Goal: Task Accomplishment & Management: Manage account settings

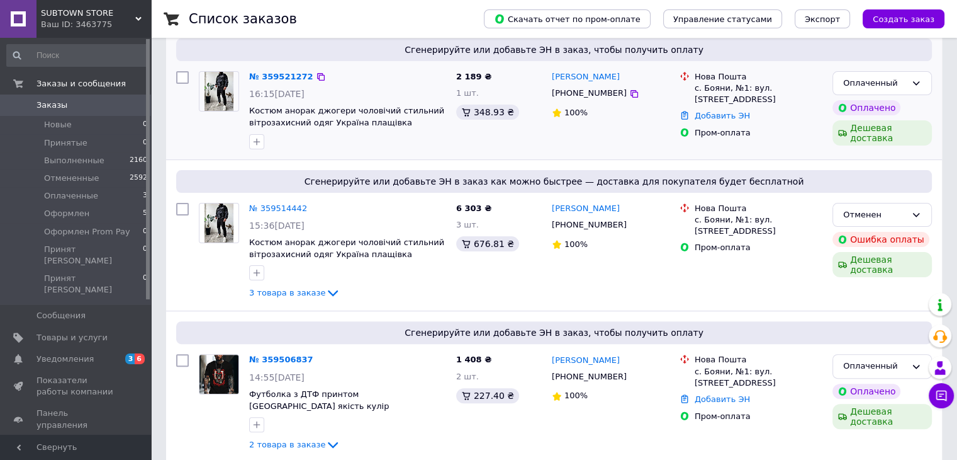
scroll to position [304, 0]
click at [297, 293] on span "3 товара в заказе" at bounding box center [287, 291] width 76 height 9
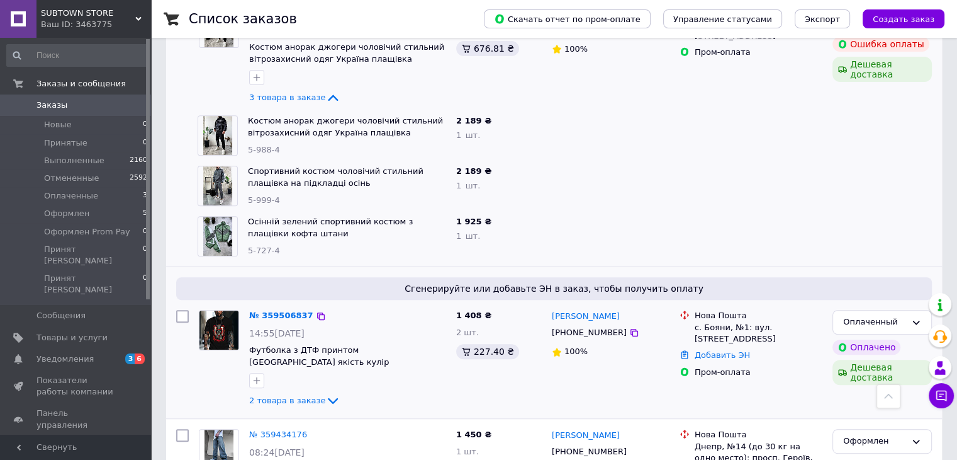
scroll to position [521, 0]
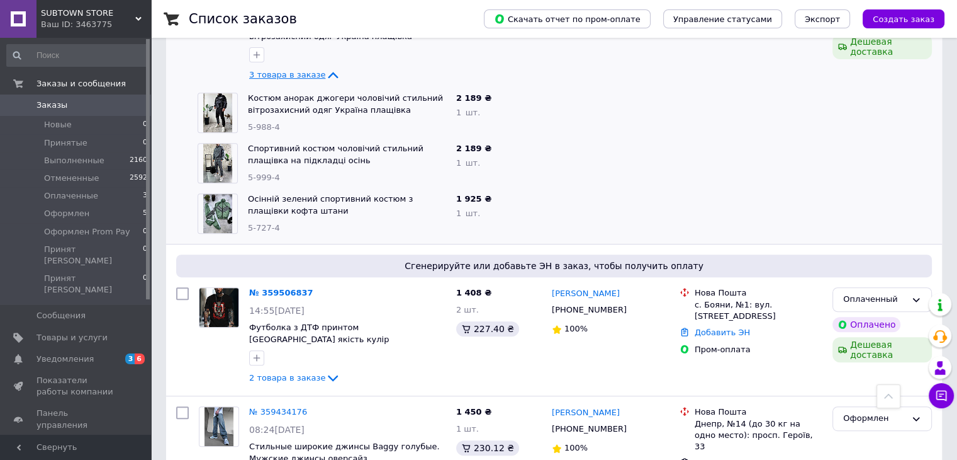
click at [290, 76] on span "3 товара в заказе" at bounding box center [287, 74] width 76 height 9
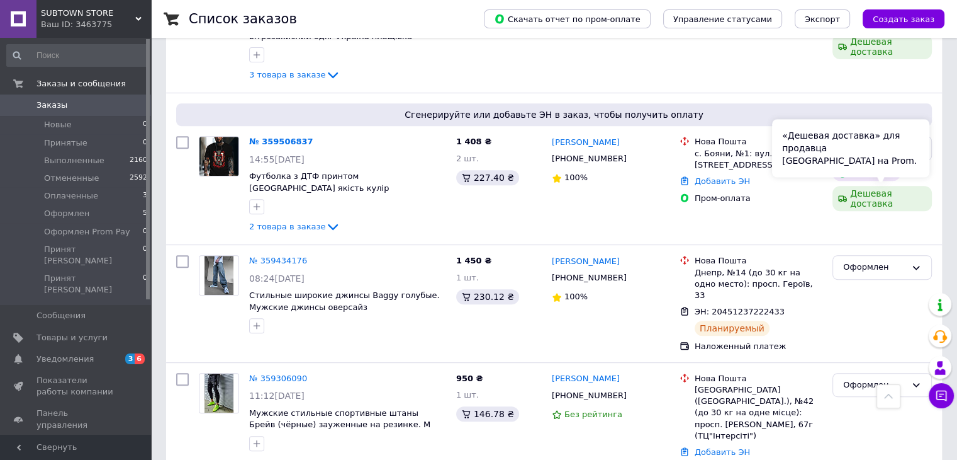
click at [898, 147] on div "«Дешевая доставка» для продавца [GEOGRAPHIC_DATA] на Prom." at bounding box center [850, 148] width 157 height 58
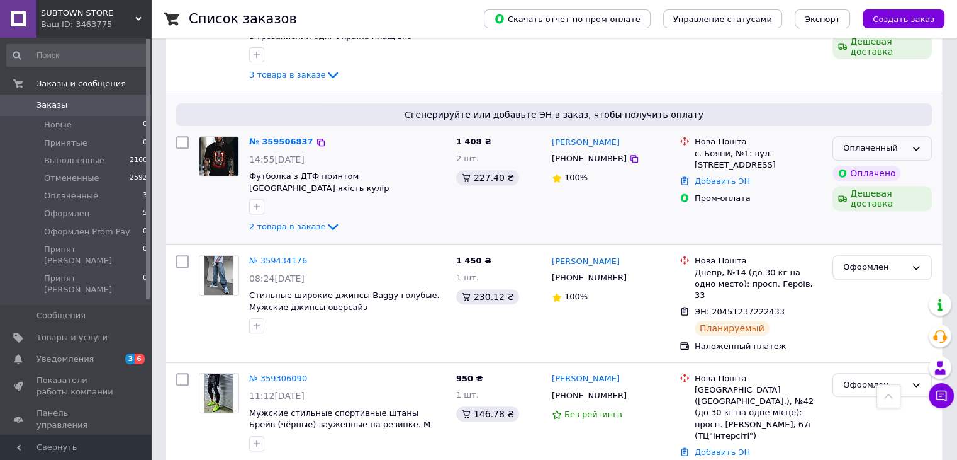
click at [923, 147] on div "Оплаченный" at bounding box center [882, 148] width 99 height 25
click at [874, 164] on li "Принят" at bounding box center [882, 174] width 98 height 23
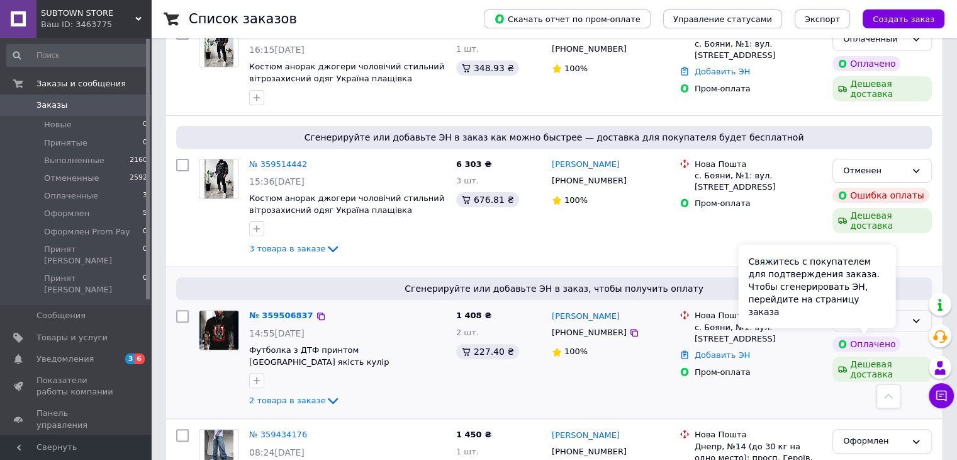
scroll to position [267, 0]
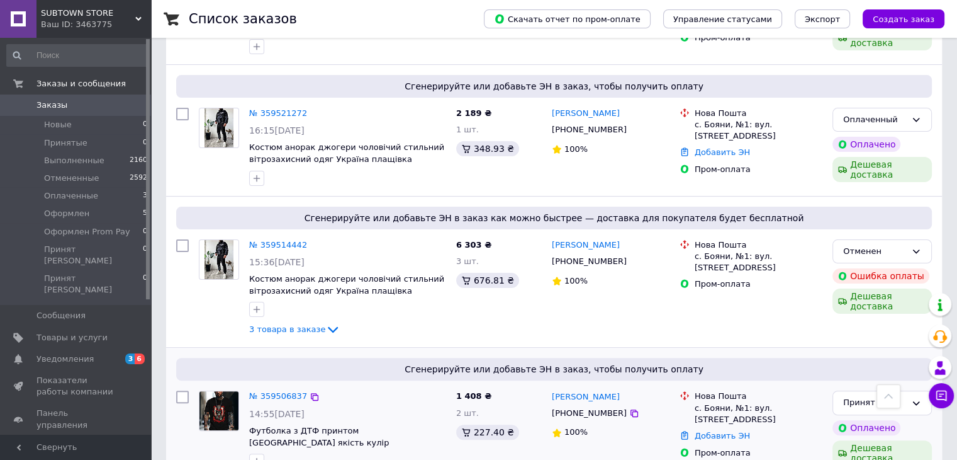
click at [892, 116] on div "Оплаченный" at bounding box center [875, 119] width 63 height 13
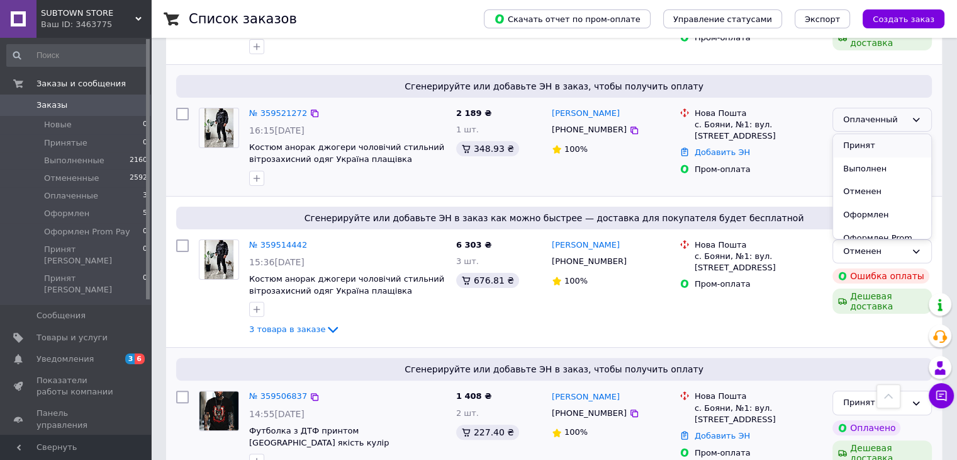
click at [874, 142] on li "Принят" at bounding box center [882, 145] width 98 height 23
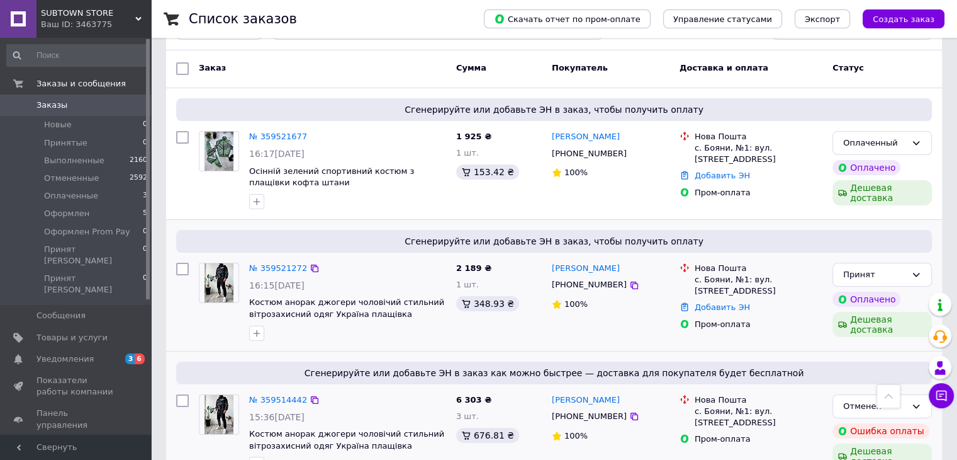
scroll to position [111, 0]
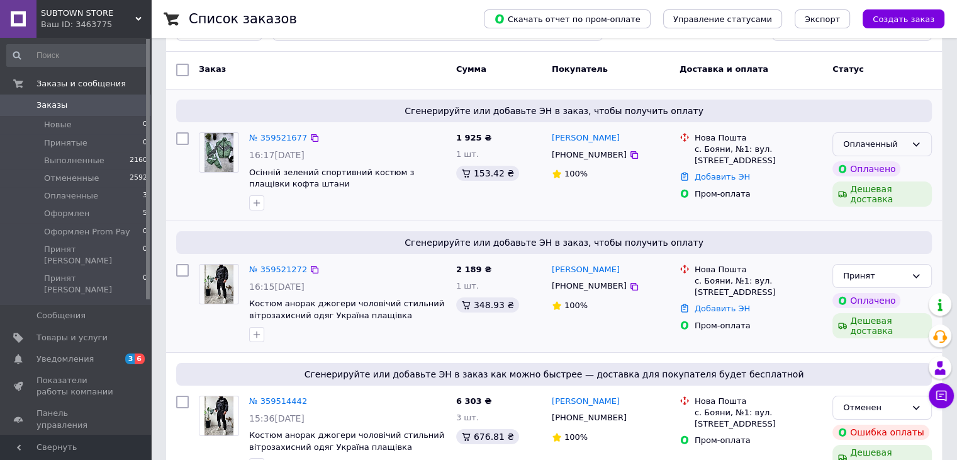
click at [917, 147] on icon at bounding box center [916, 144] width 10 height 10
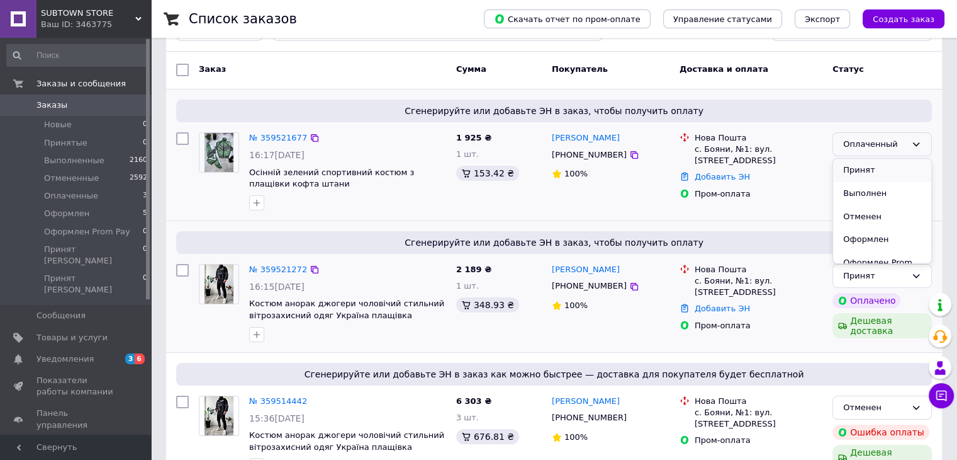
click at [877, 169] on li "Принят" at bounding box center [882, 170] width 98 height 23
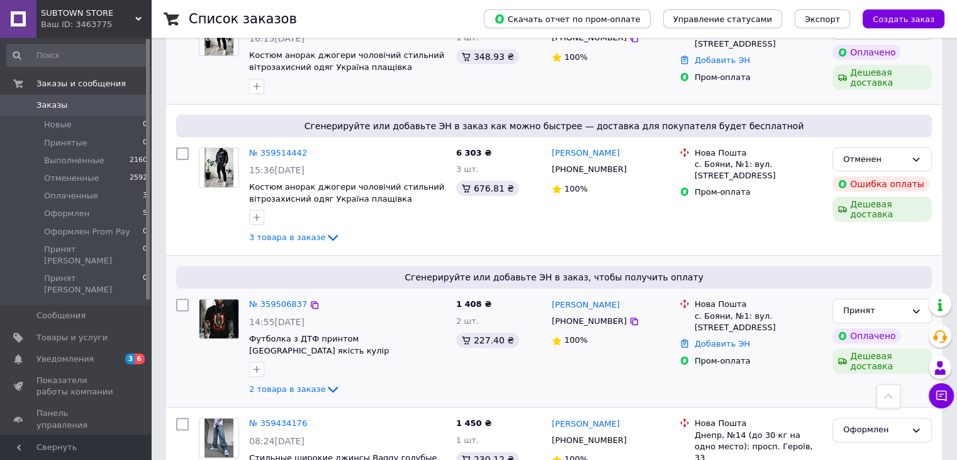
scroll to position [385, 0]
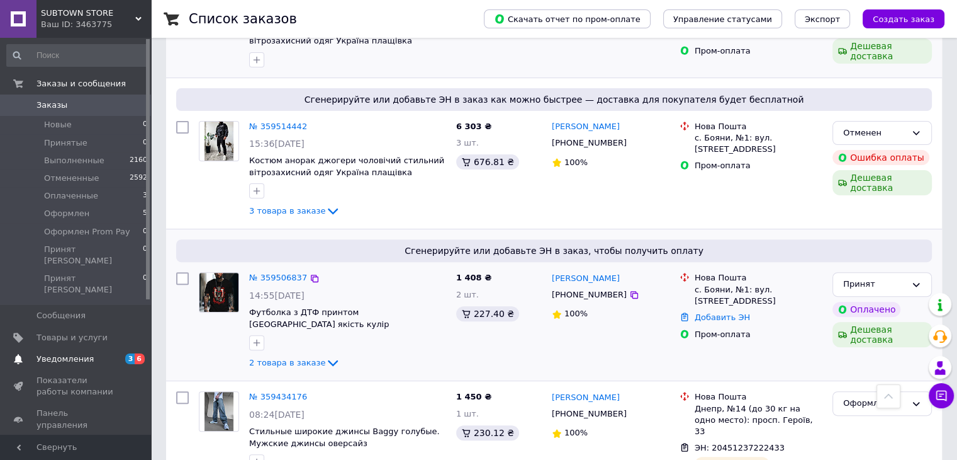
click at [96, 353] on span "Уведомления" at bounding box center [77, 358] width 80 height 11
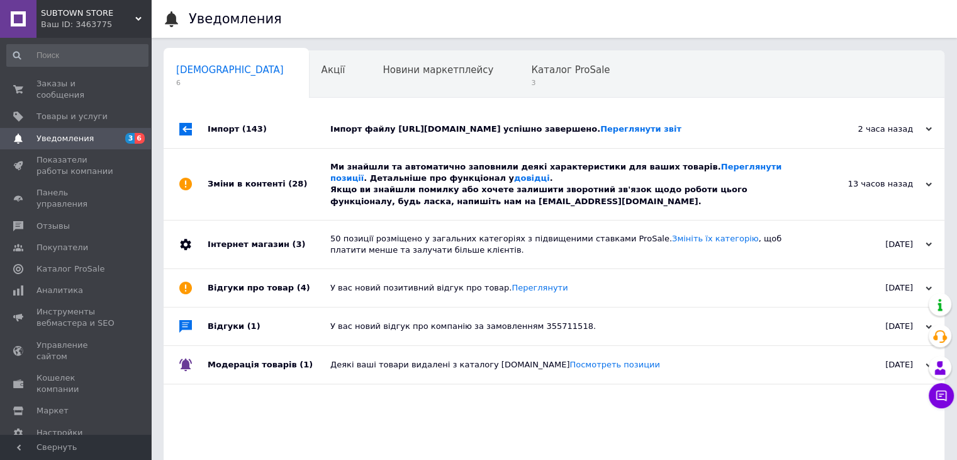
click at [521, 207] on div "Ми знайшли та автоматично заповнили деякі характеристики для ваших товарів. Пер…" at bounding box center [568, 184] width 476 height 46
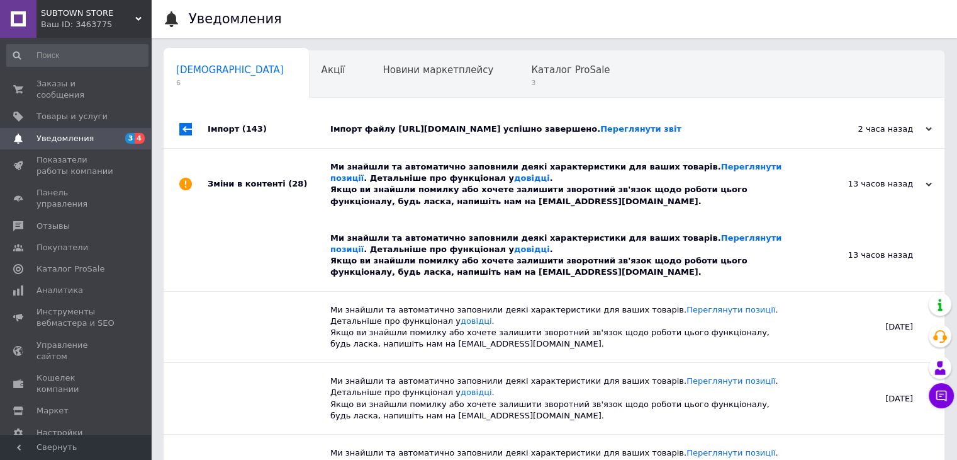
click at [522, 135] on div "Імпорт файлу [URL][DOMAIN_NAME] успішно завершено. Переглянути звіт" at bounding box center [568, 128] width 476 height 11
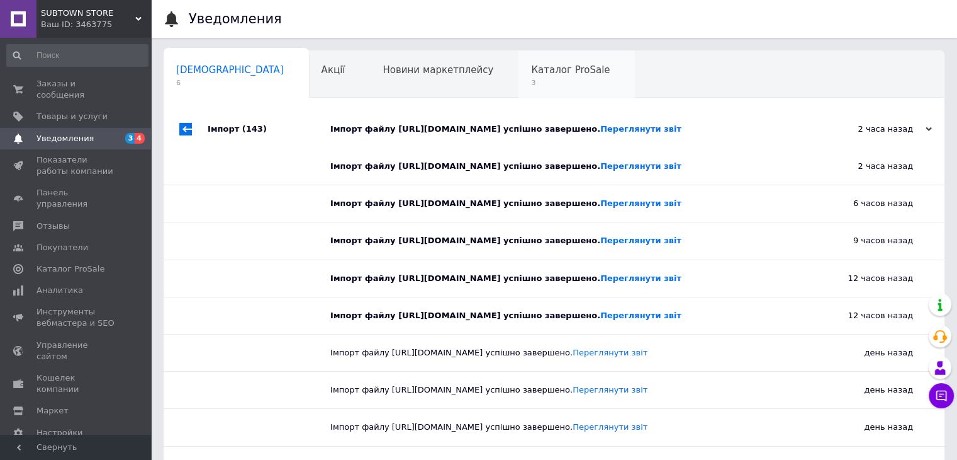
click at [531, 76] on span "Каталог ProSale" at bounding box center [570, 69] width 79 height 11
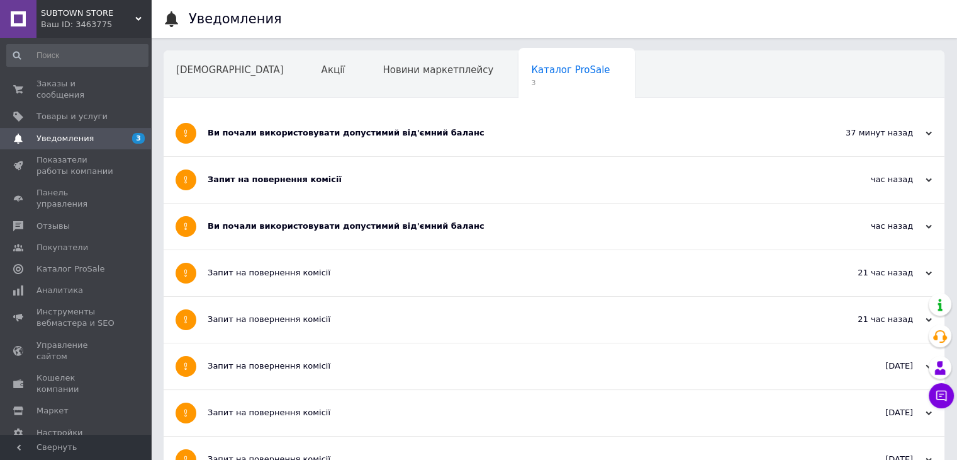
click at [257, 232] on div "Ви почали використовувати допустимий від'ємний баланс" at bounding box center [507, 226] width 599 height 46
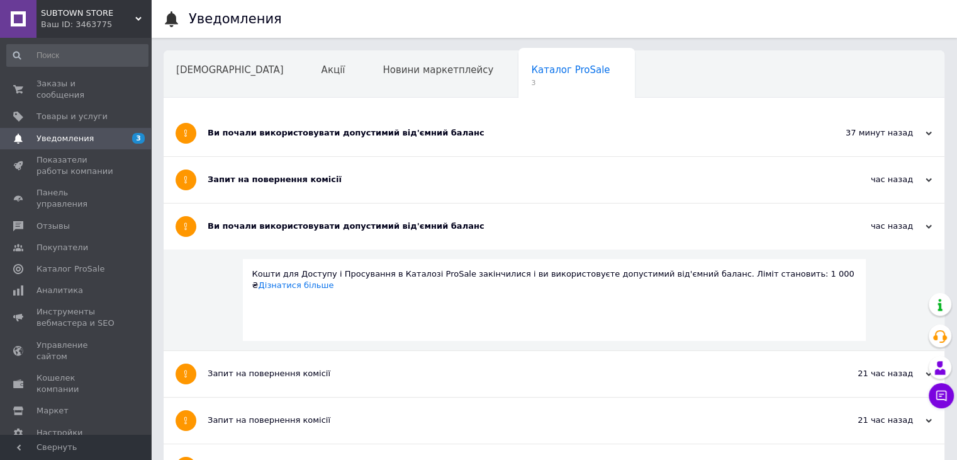
click at [287, 184] on div "Запит на повернення комісії" at bounding box center [507, 179] width 599 height 11
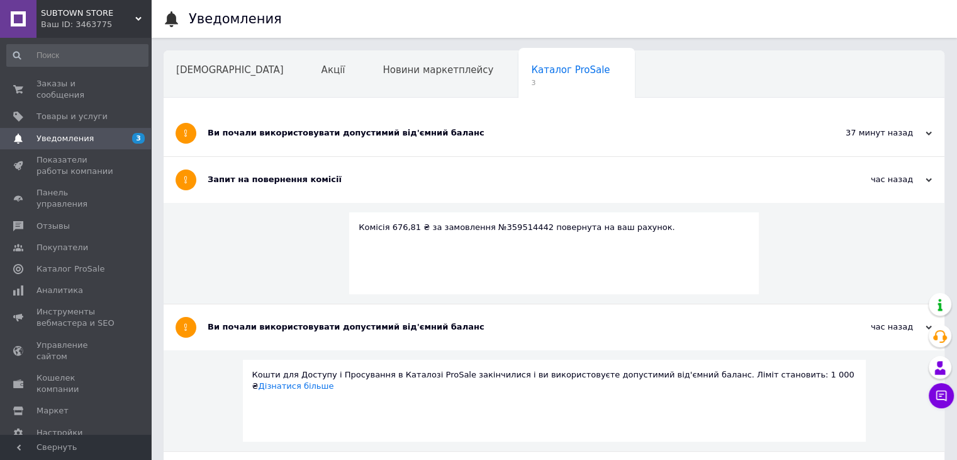
click at [318, 157] on div "Запит на повернення комісії" at bounding box center [507, 180] width 599 height 46
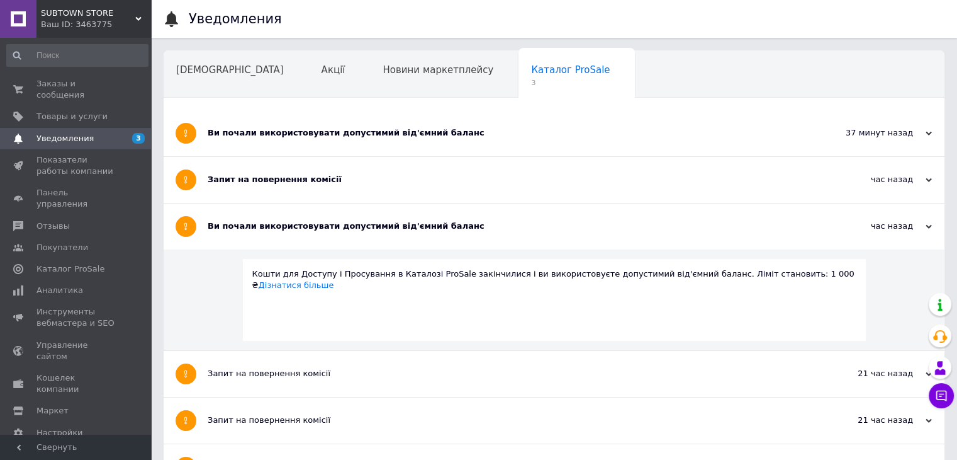
click at [247, 176] on div "Запит на повернення комісії" at bounding box center [507, 179] width 599 height 11
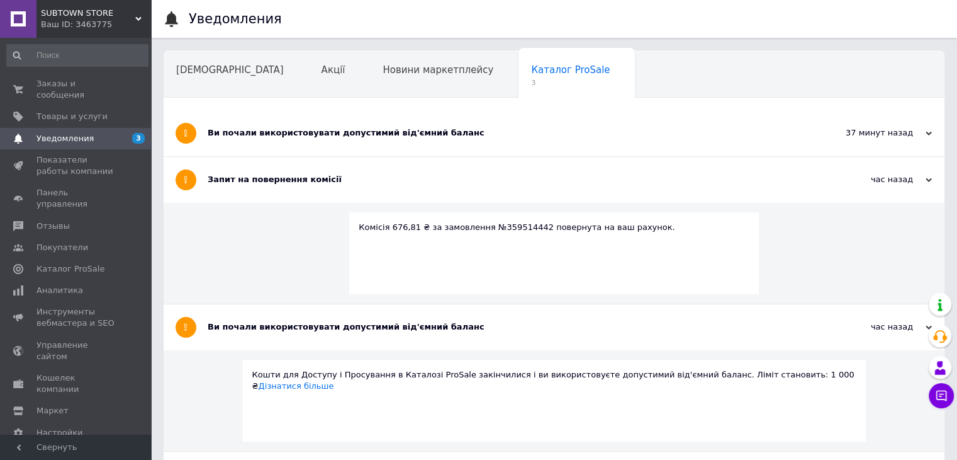
click at [285, 131] on div "Ви почали використовувати допустимий від'ємний баланс" at bounding box center [507, 132] width 599 height 11
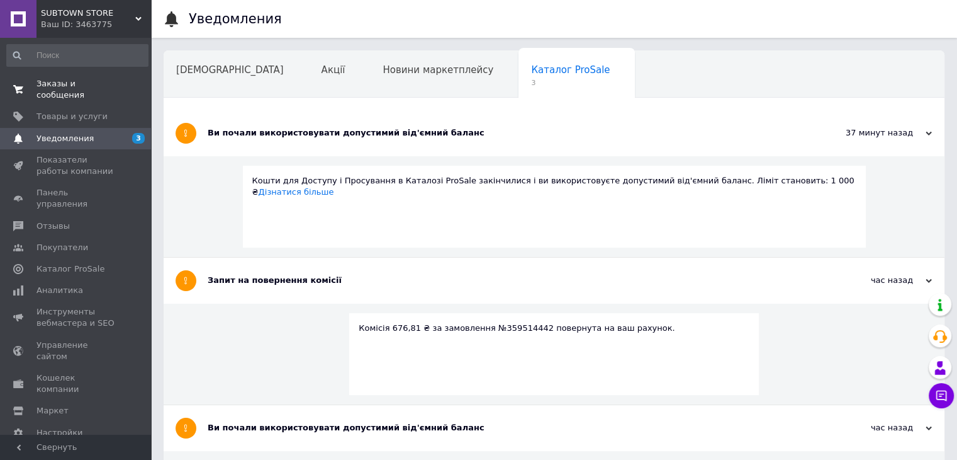
click at [85, 86] on span "Заказы и сообщения" at bounding box center [77, 89] width 80 height 23
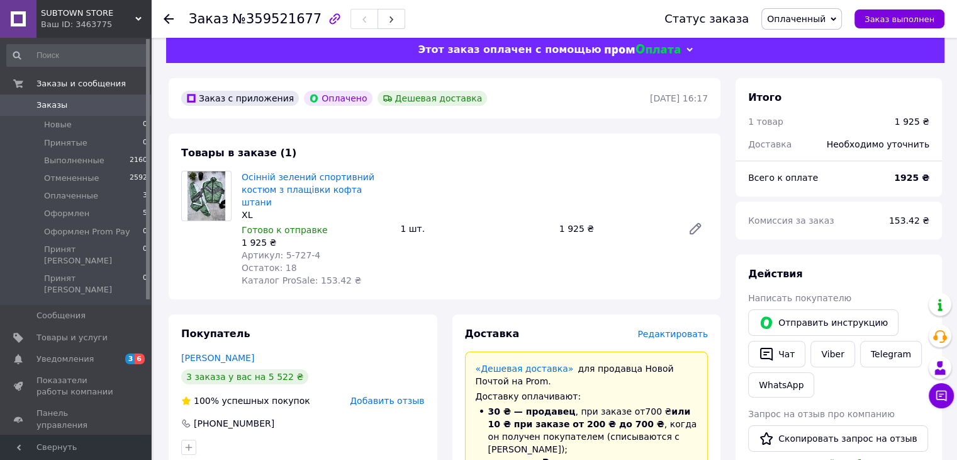
scroll to position [3, 0]
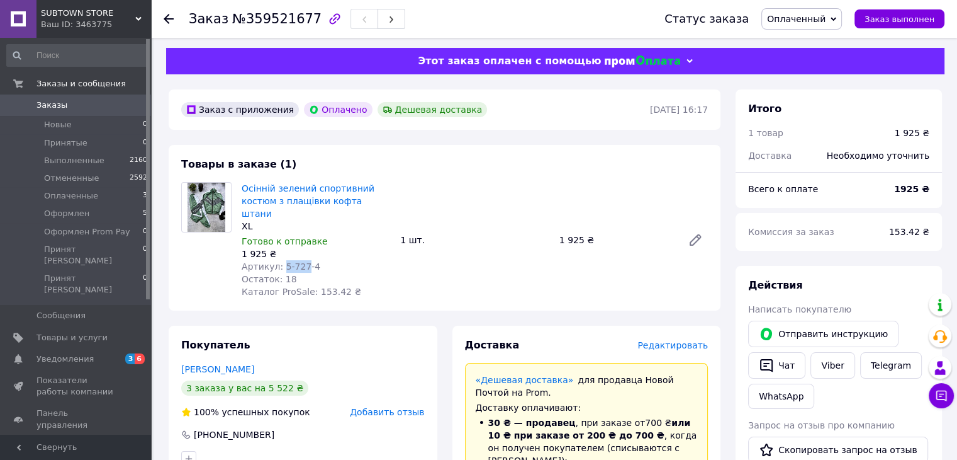
drag, startPoint x: 278, startPoint y: 254, endPoint x: 299, endPoint y: 258, distance: 21.1
click at [299, 261] on span "Артикул: 5-727-4" at bounding box center [281, 266] width 79 height 10
copy span "5-727"
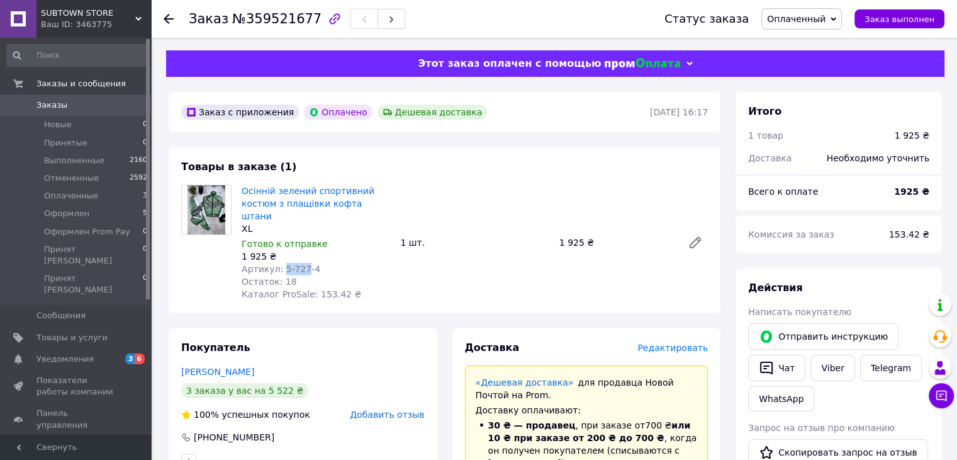
scroll to position [162, 0]
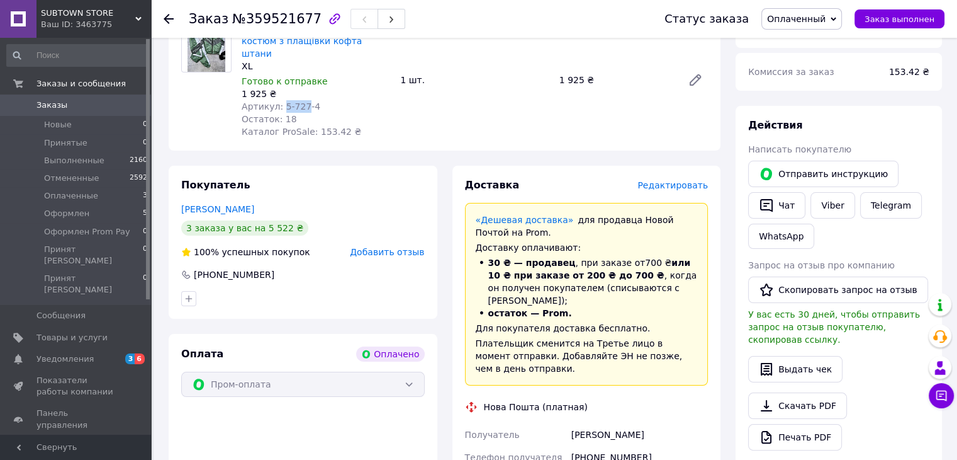
copy span "5-727"
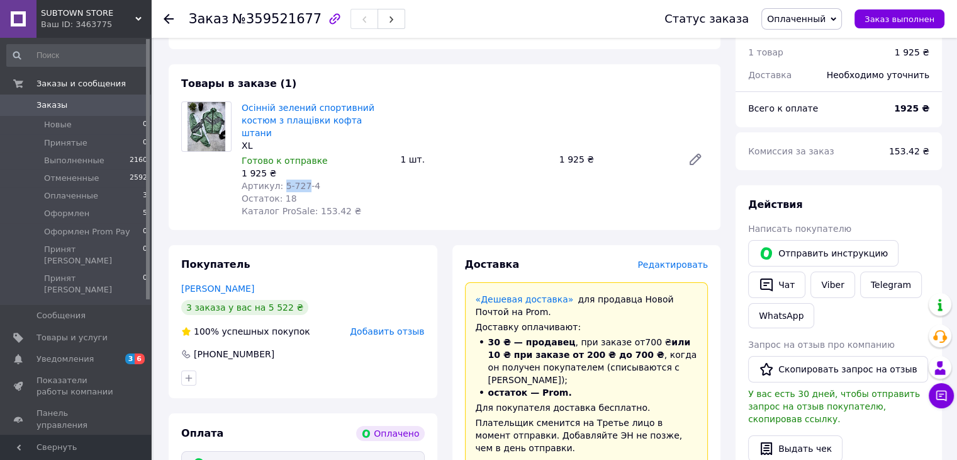
scroll to position [82, 0]
copy span "5-727"
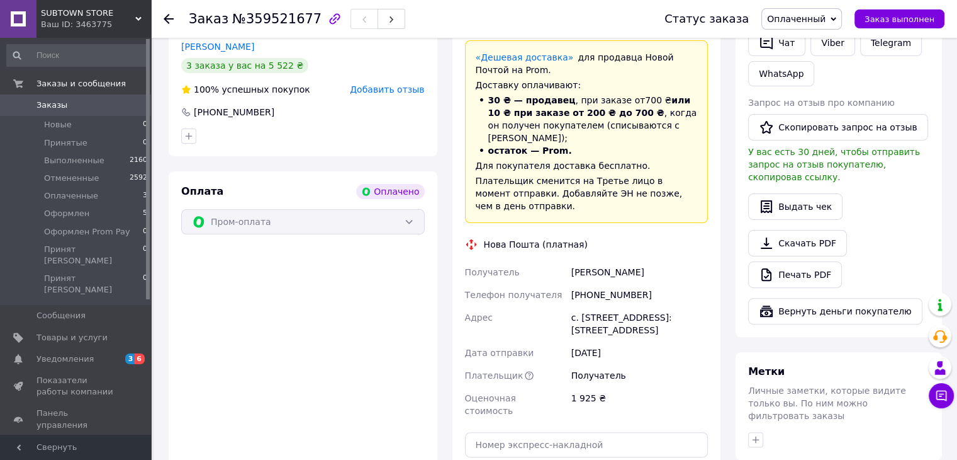
scroll to position [330, 0]
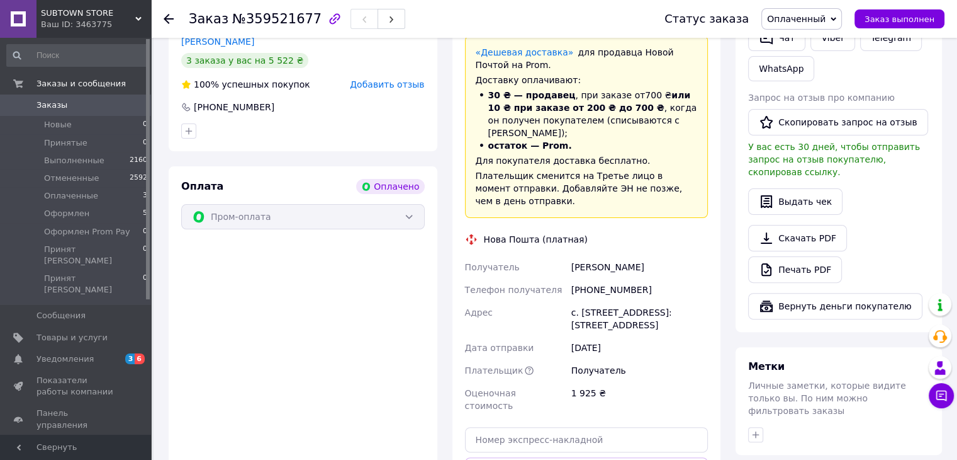
drag, startPoint x: 650, startPoint y: 247, endPoint x: 568, endPoint y: 240, distance: 81.6
click at [569, 256] on div "Пинзару Степан" at bounding box center [640, 267] width 142 height 23
copy div "Пинзару Степан"
click at [594, 301] on div "с. Бояны, №1: ул. Главная, 75а" at bounding box center [640, 318] width 142 height 35
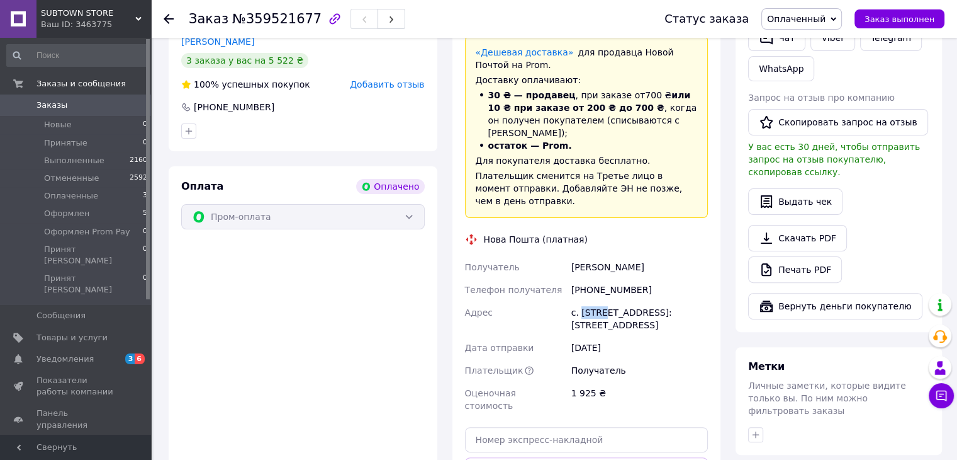
copy div "Бояны"
drag, startPoint x: 636, startPoint y: 261, endPoint x: 587, endPoint y: 262, distance: 49.8
click at [587, 278] on div "[PHONE_NUMBER]" at bounding box center [640, 289] width 142 height 23
copy div "0666700665"
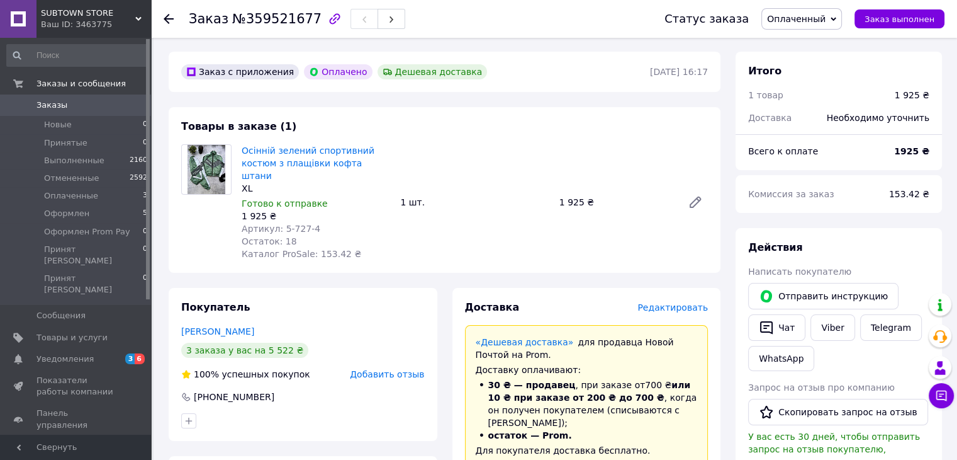
scroll to position [40, 0]
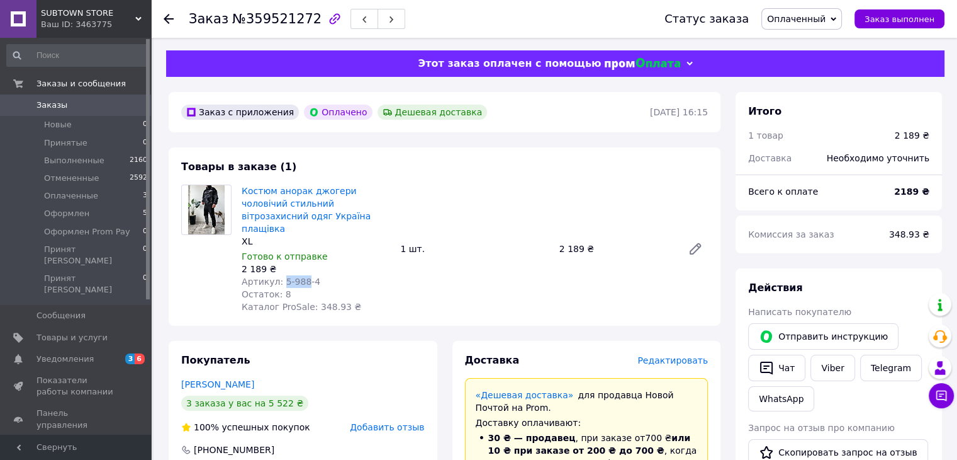
drag, startPoint x: 278, startPoint y: 265, endPoint x: 300, endPoint y: 270, distance: 22.6
click at [300, 276] on span "Артикул: 5-988-4" at bounding box center [281, 281] width 79 height 10
copy span "5-988"
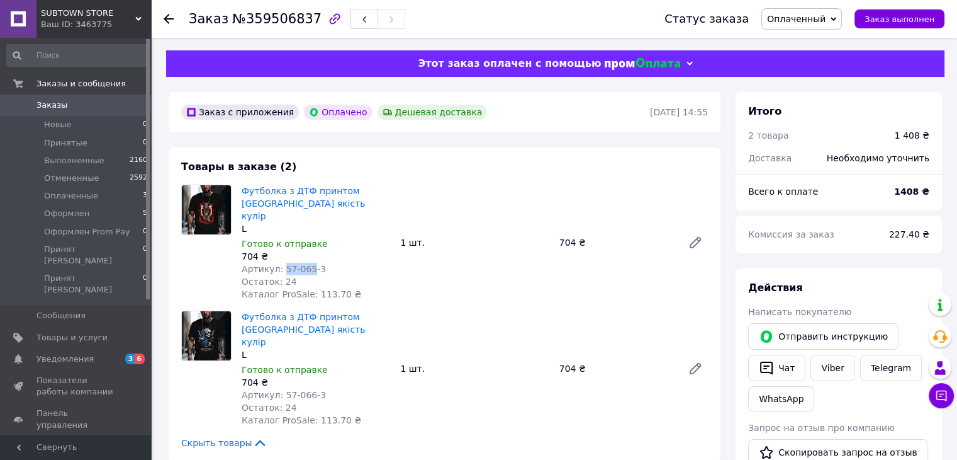
drag, startPoint x: 280, startPoint y: 255, endPoint x: 306, endPoint y: 260, distance: 26.3
click at [306, 264] on span "Артикул: 57-065-3" at bounding box center [284, 269] width 84 height 10
copy span "57-065"
drag, startPoint x: 279, startPoint y: 371, endPoint x: 305, endPoint y: 375, distance: 25.4
click at [305, 390] on span "Артикул: 57-066-3" at bounding box center [284, 395] width 84 height 10
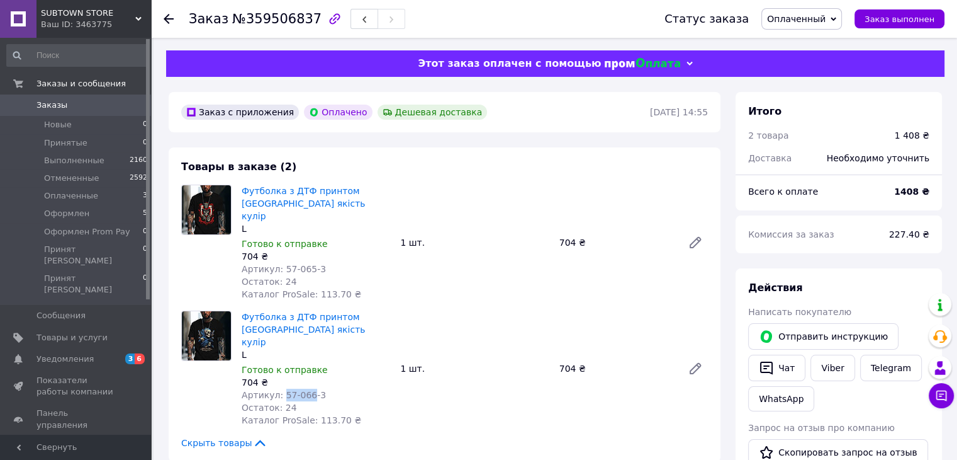
copy span "57-066"
click at [821, 368] on link "Viber" at bounding box center [833, 367] width 44 height 26
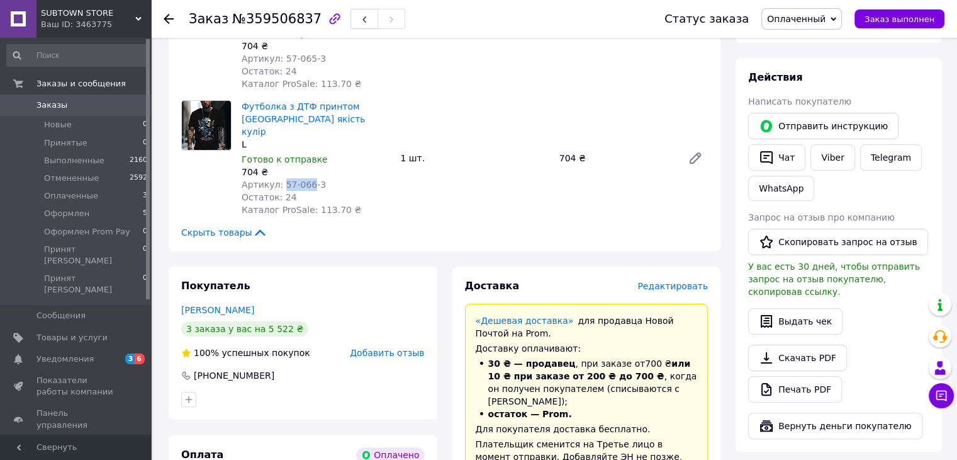
scroll to position [293, 0]
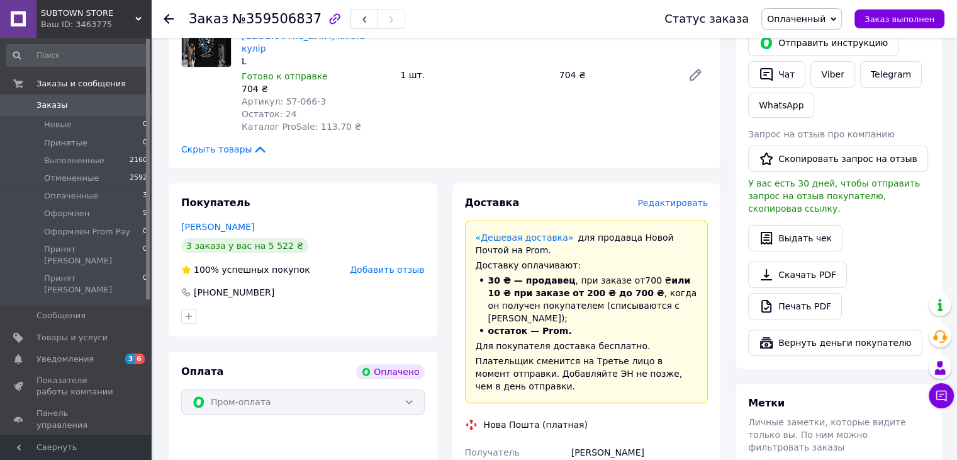
click at [432, 188] on div "Покупатель Пинзару Степан 3 заказа у вас на 5 522 ₴ 100% успешных покупок Добав…" at bounding box center [303, 259] width 269 height 153
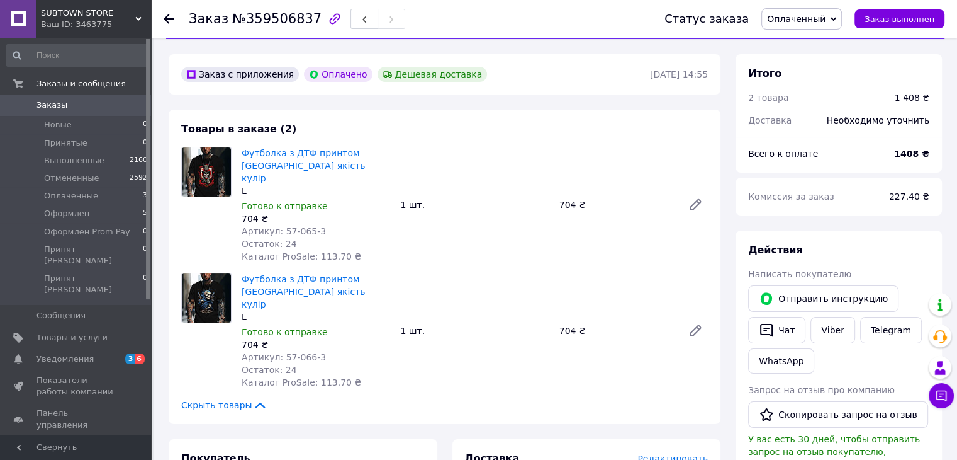
scroll to position [0, 0]
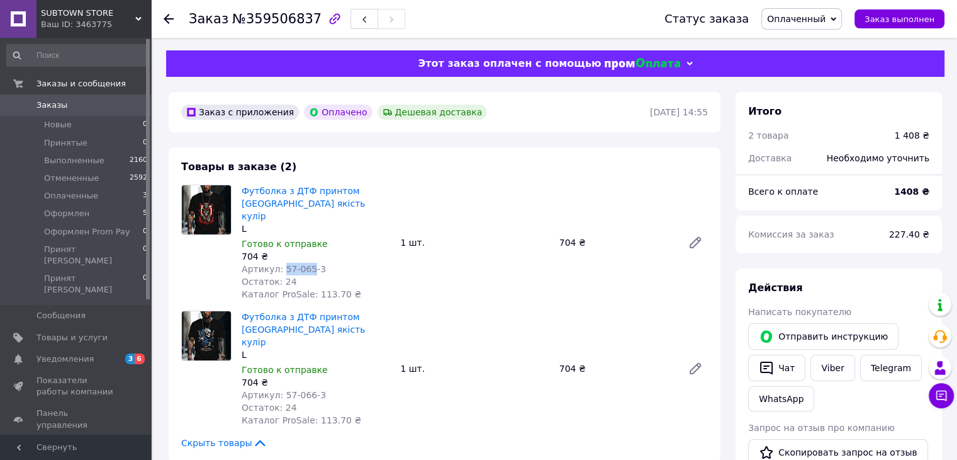
drag, startPoint x: 305, startPoint y: 257, endPoint x: 279, endPoint y: 259, distance: 25.2
click at [279, 264] on span "Артикул: 57-065-3" at bounding box center [284, 269] width 84 height 10
copy span "57-065"
drag, startPoint x: 278, startPoint y: 369, endPoint x: 305, endPoint y: 368, distance: 26.4
click at [305, 390] on span "Артикул: 57-066-3" at bounding box center [284, 395] width 84 height 10
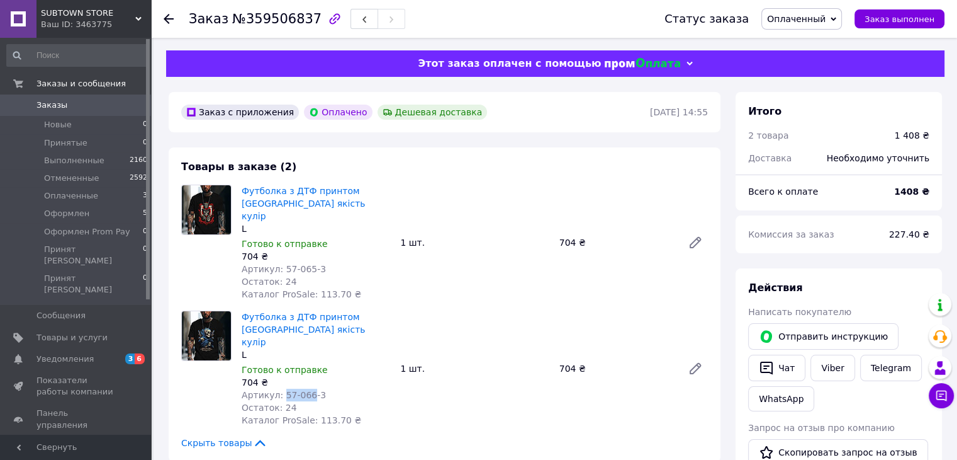
copy span "57-066"
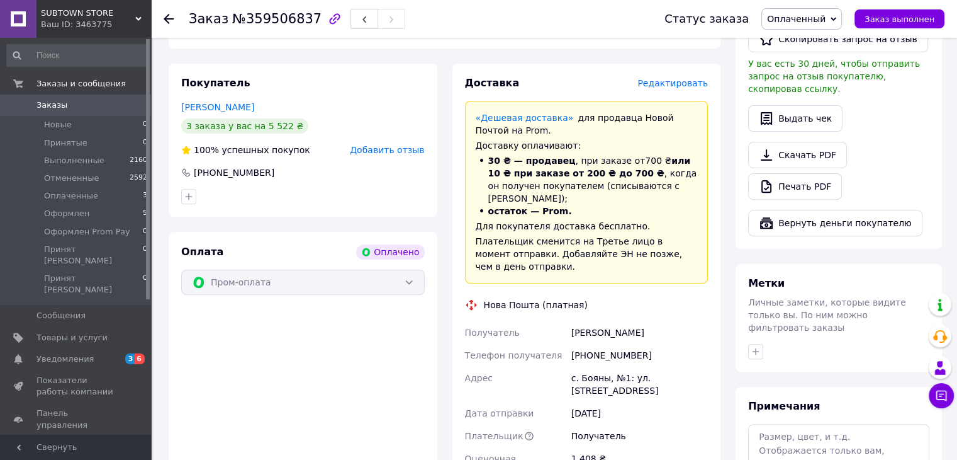
scroll to position [418, 0]
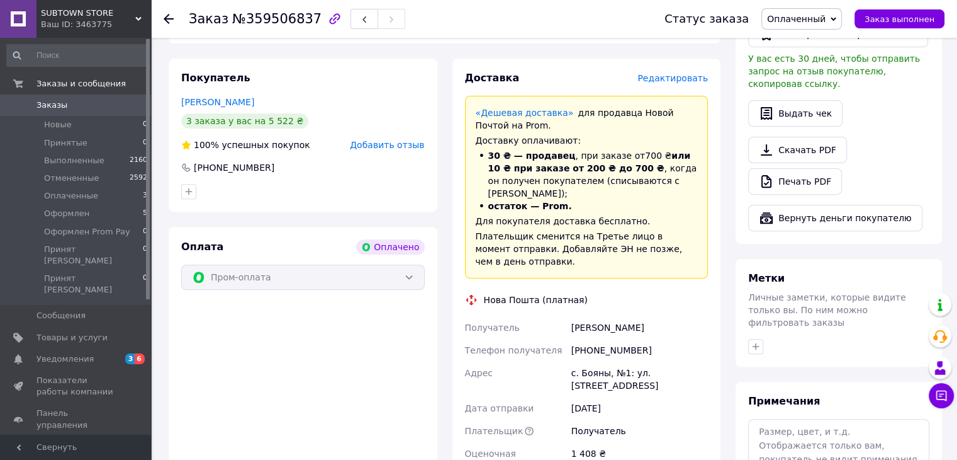
drag, startPoint x: 641, startPoint y: 290, endPoint x: 573, endPoint y: 291, distance: 68.0
click at [573, 316] on div "Пинзару Степан" at bounding box center [640, 327] width 142 height 23
copy div "Пинзару Степан"
drag, startPoint x: 645, startPoint y: 312, endPoint x: 587, endPoint y: 317, distance: 58.1
click at [587, 339] on div "[PHONE_NUMBER]" at bounding box center [640, 350] width 142 height 23
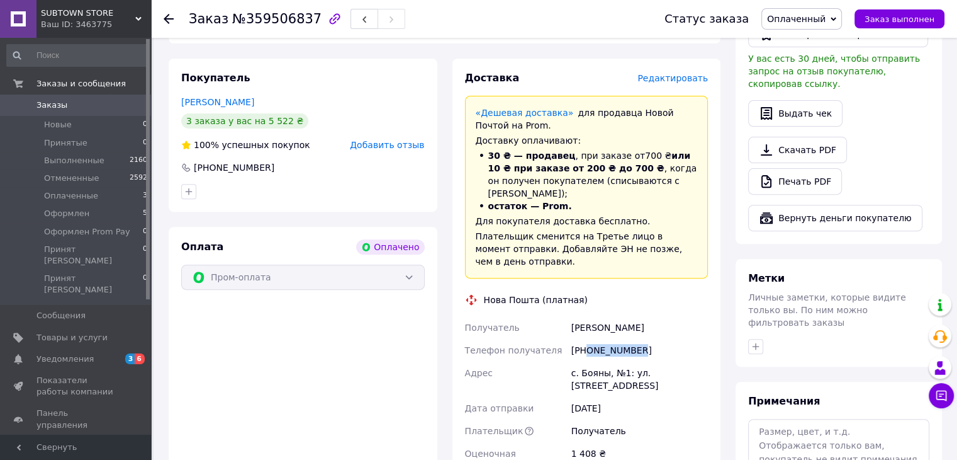
copy div "0666700665"
click at [593, 361] on div "с. Бояны, №1: ул. Главная, 75а" at bounding box center [640, 378] width 142 height 35
copy div "Бояны"
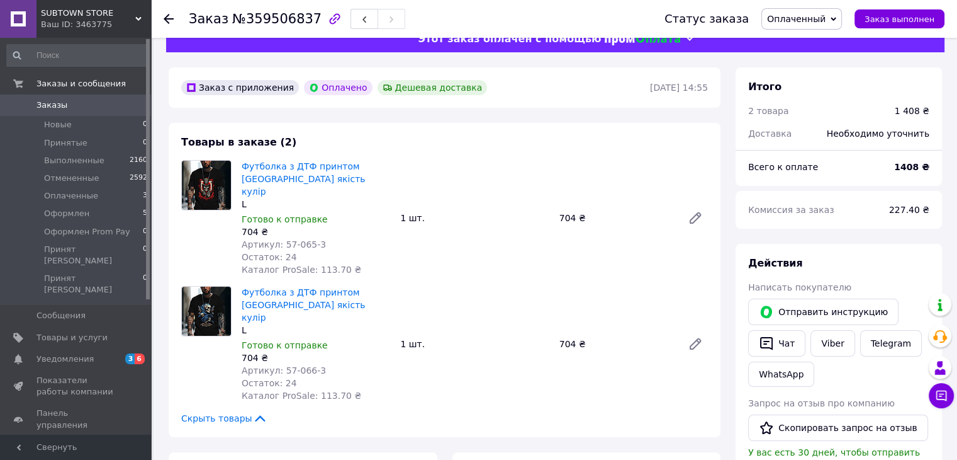
scroll to position [21, 0]
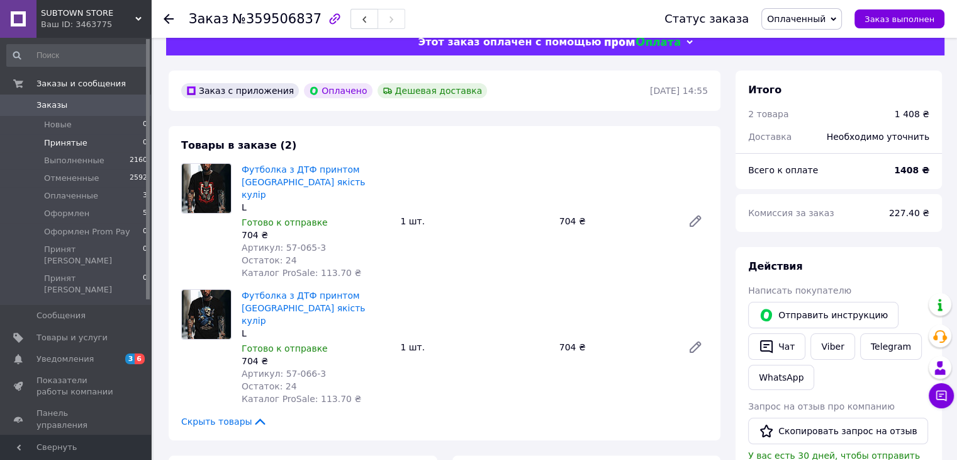
click at [103, 142] on li "Принятые 0" at bounding box center [77, 143] width 155 height 18
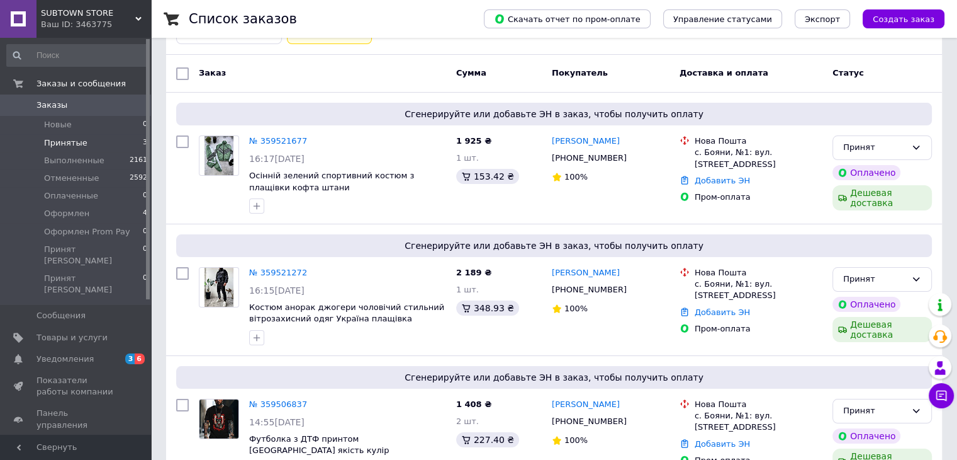
scroll to position [137, 0]
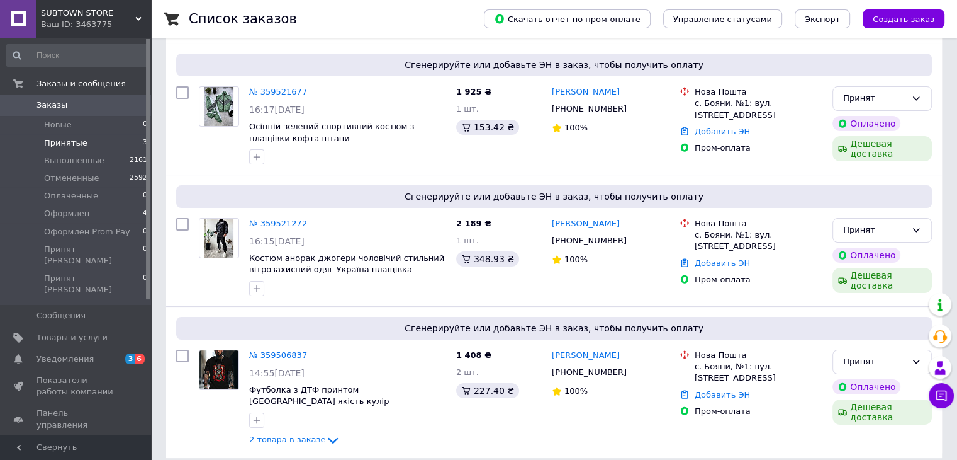
click at [370, 36] on div "Список заказов" at bounding box center [324, 19] width 270 height 38
